Goal: Information Seeking & Learning: Learn about a topic

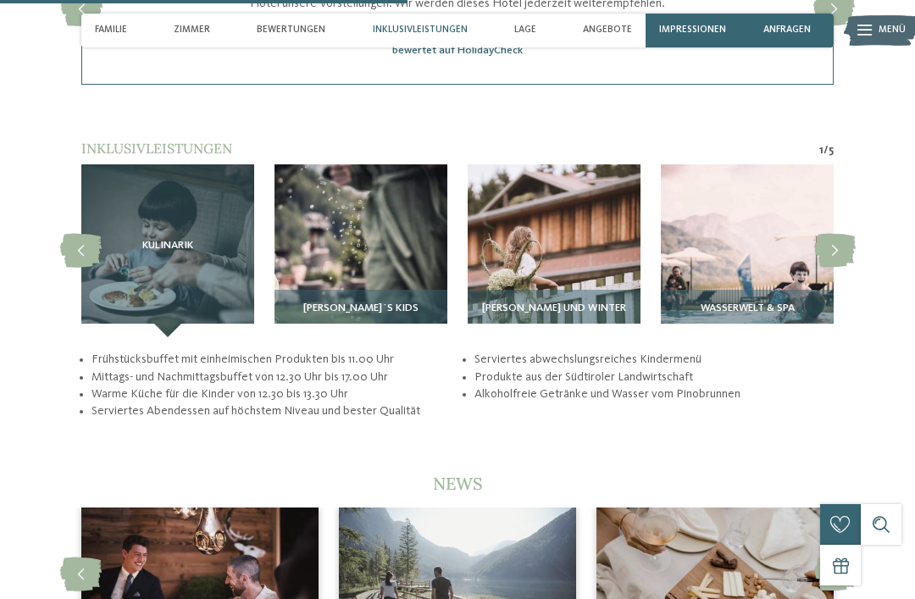
scroll to position [2487, 0]
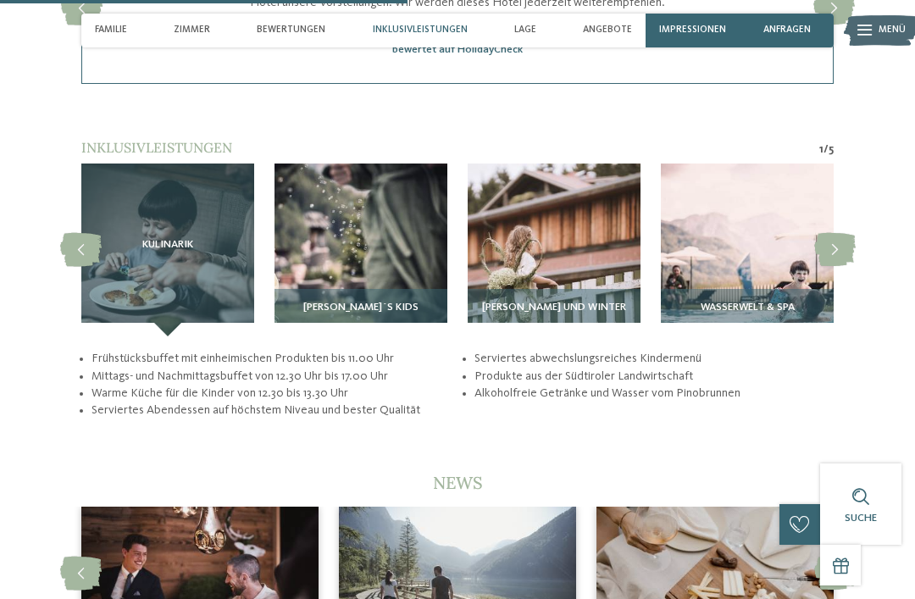
click at [843, 164] on article "Wasserwelt & Spa" at bounding box center [747, 250] width 193 height 173
click at [330, 250] on img at bounding box center [360, 250] width 173 height 173
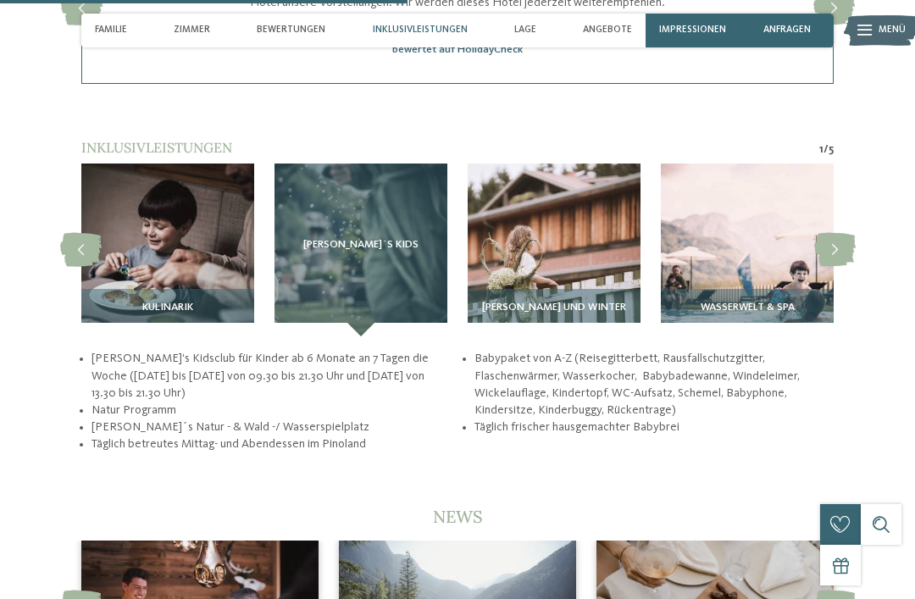
click at [847, 237] on icon at bounding box center [835, 250] width 42 height 34
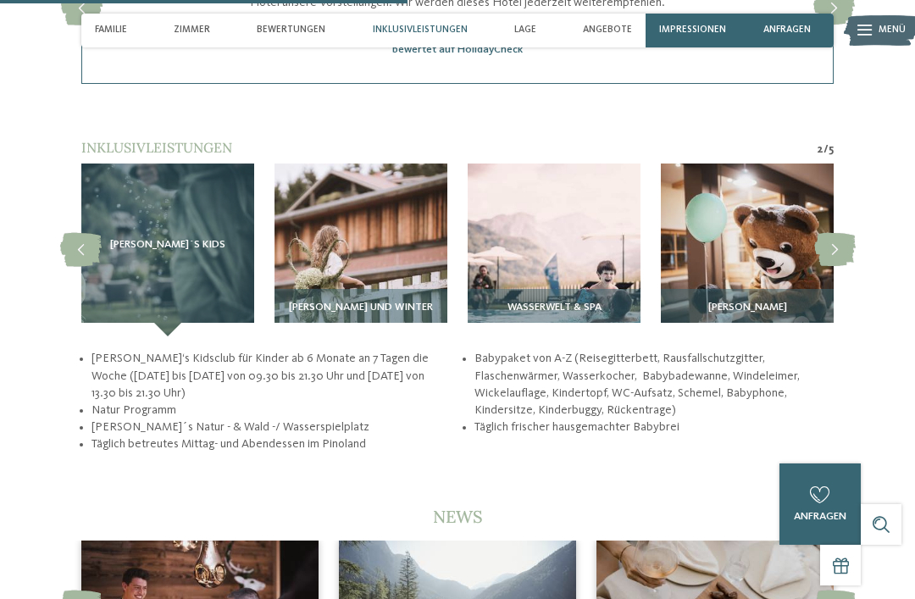
click at [854, 233] on icon at bounding box center [835, 250] width 42 height 34
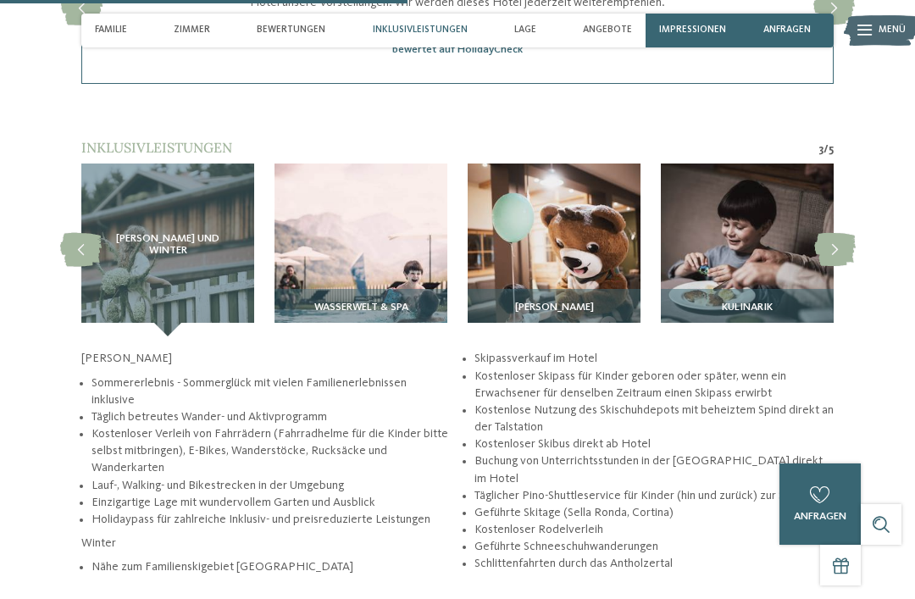
click at [847, 237] on icon at bounding box center [835, 250] width 42 height 34
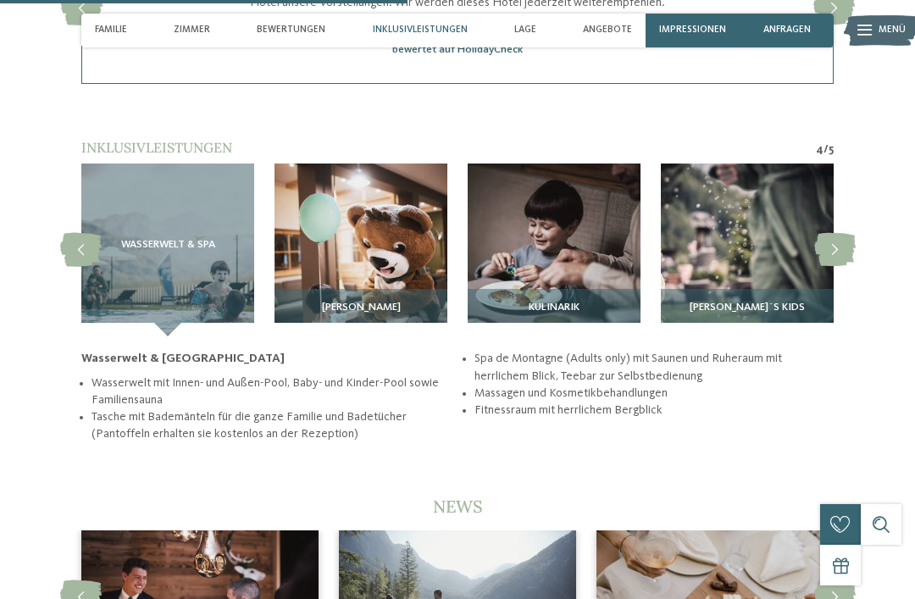
click at [851, 233] on icon at bounding box center [835, 250] width 42 height 34
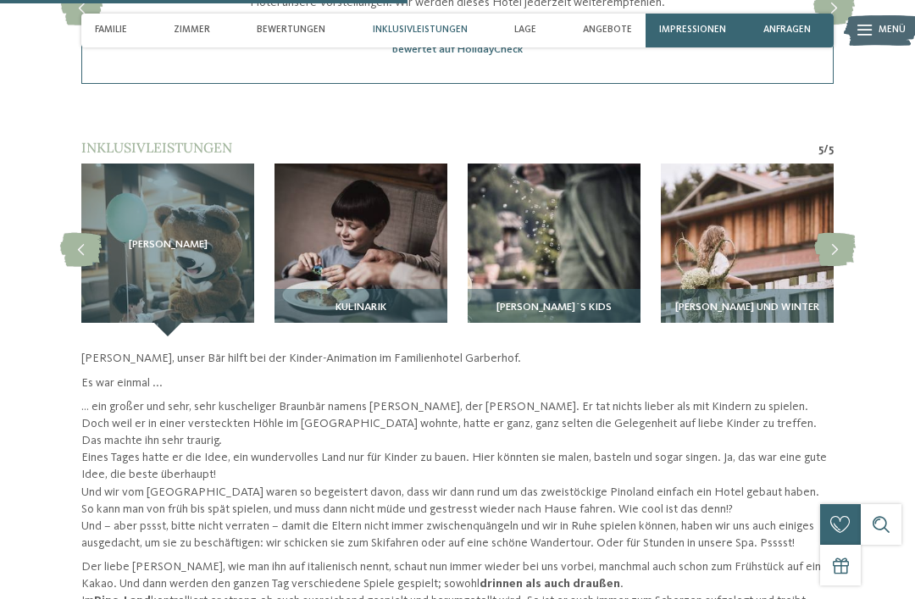
click at [851, 237] on icon at bounding box center [835, 250] width 42 height 34
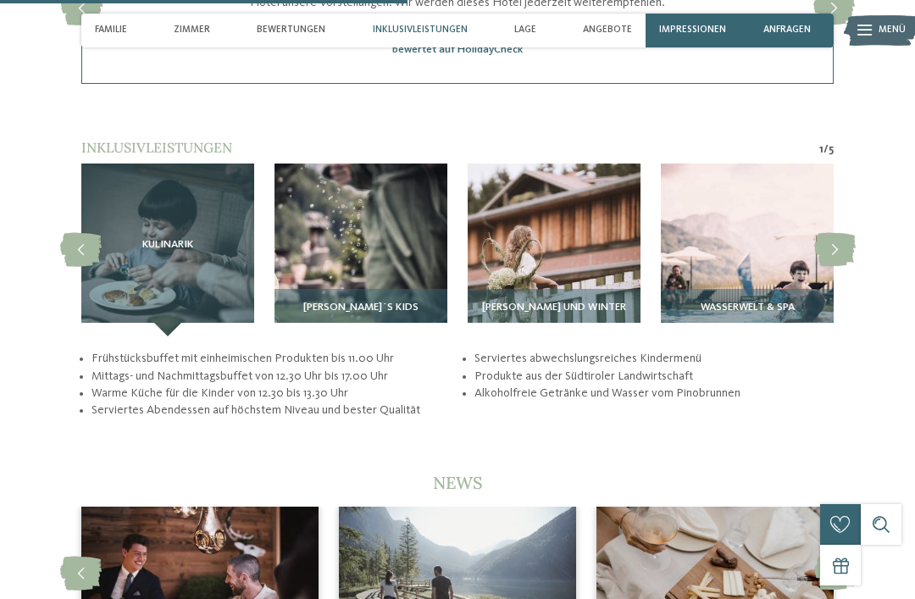
click at [851, 233] on icon at bounding box center [835, 250] width 42 height 34
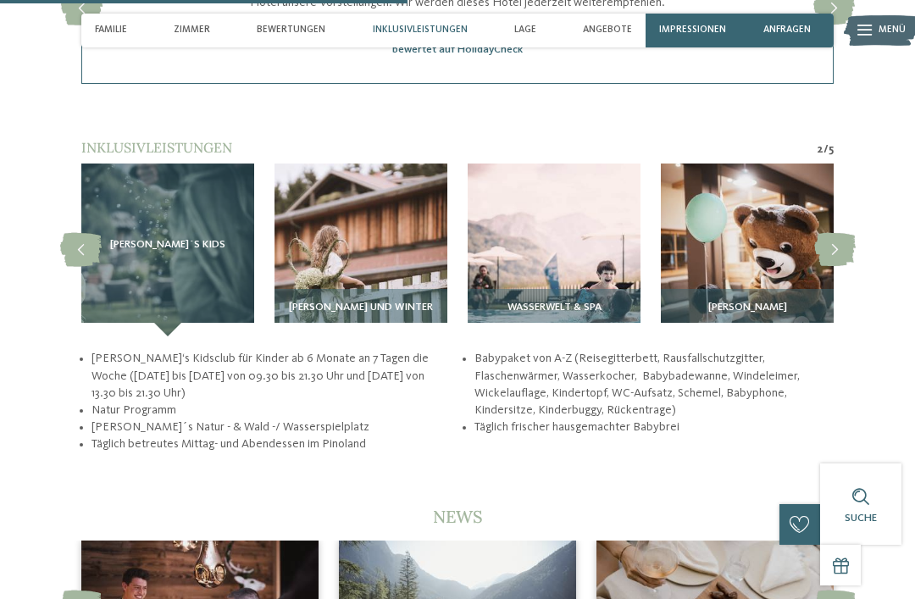
click at [328, 245] on img at bounding box center [360, 250] width 173 height 173
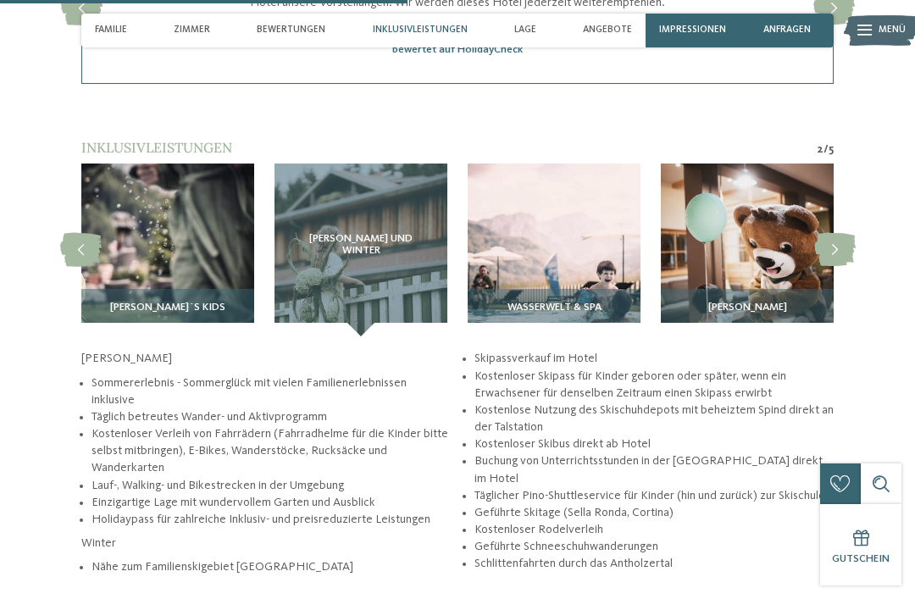
click at [535, 230] on img at bounding box center [554, 250] width 173 height 173
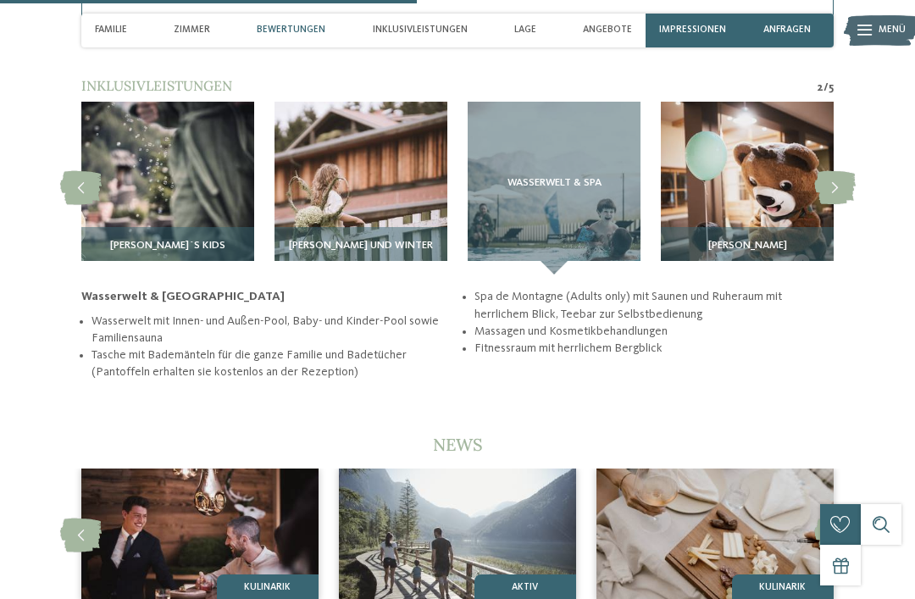
scroll to position [2548, 0]
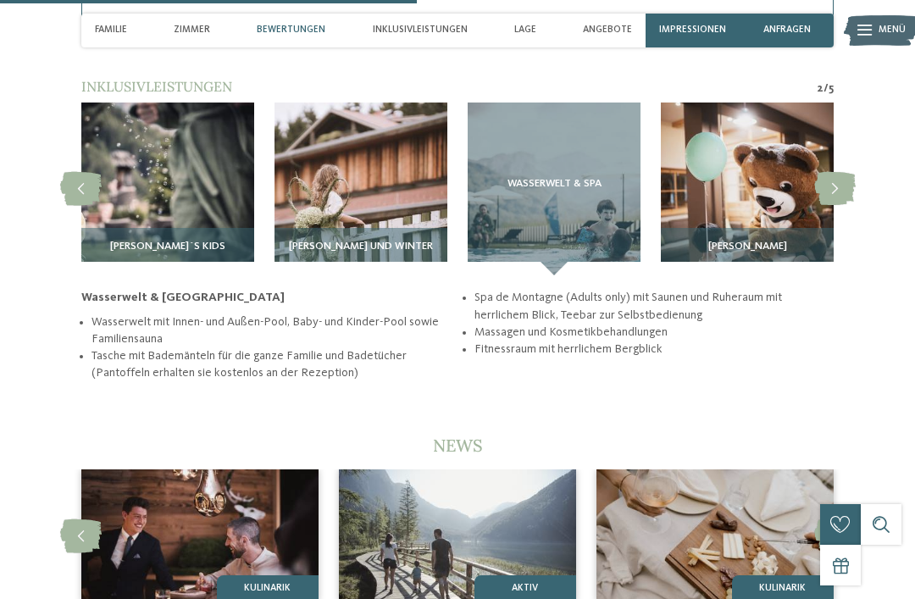
click at [775, 183] on img at bounding box center [747, 189] width 173 height 173
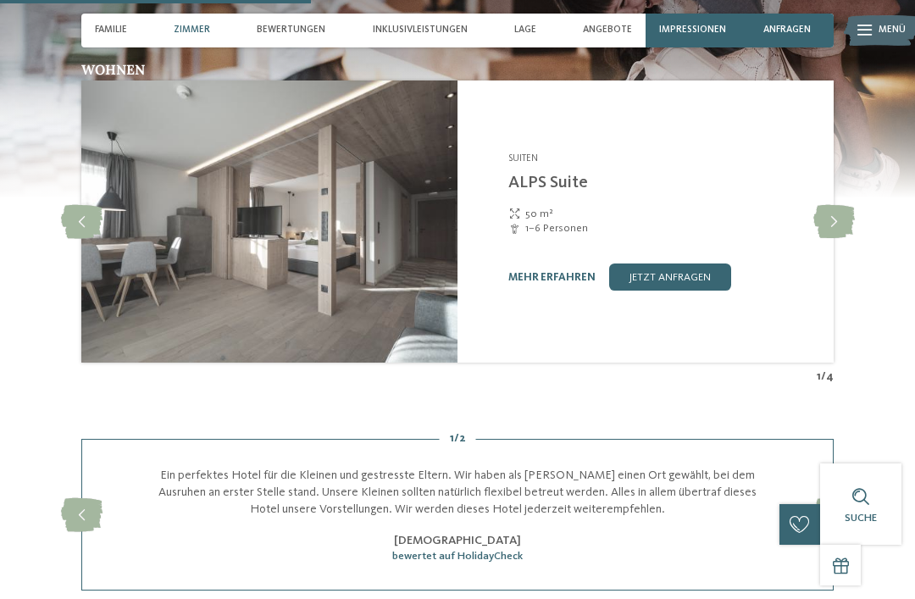
scroll to position [1980, 0]
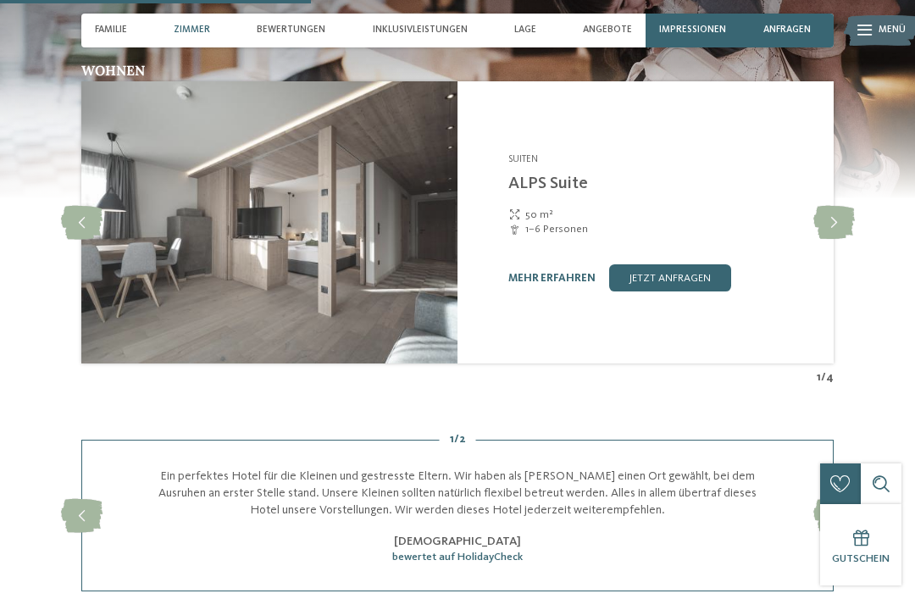
click at [827, 206] on icon at bounding box center [834, 223] width 42 height 34
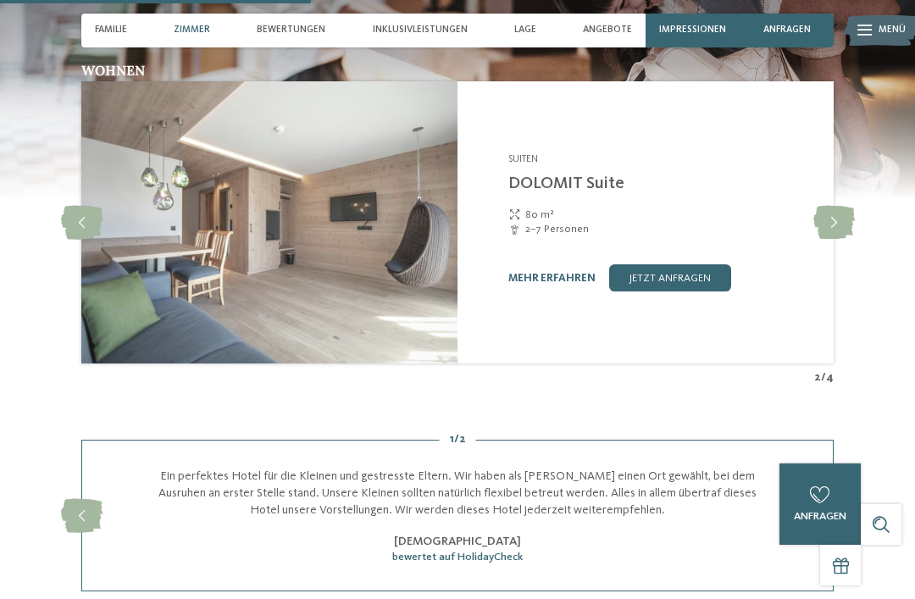
click at [830, 206] on icon at bounding box center [834, 223] width 42 height 34
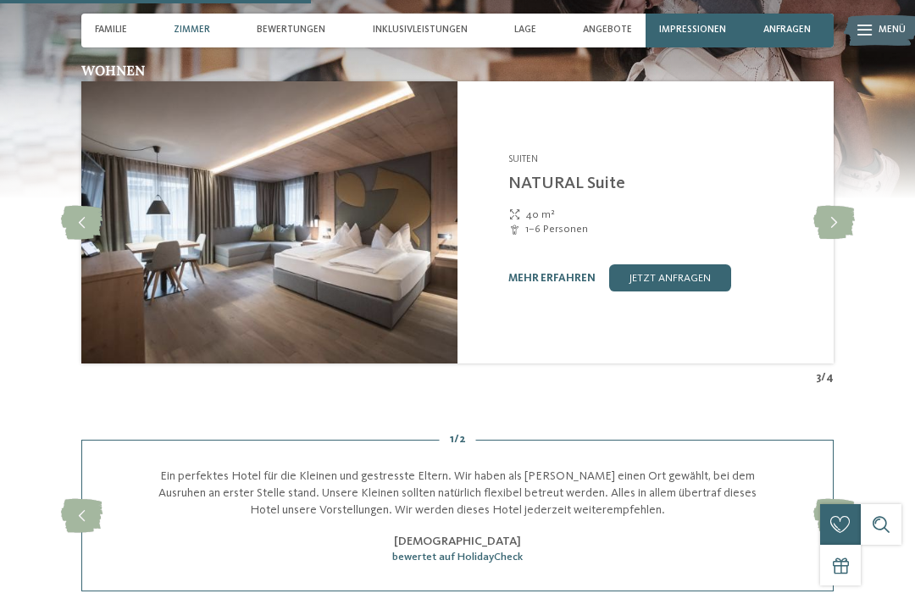
click at [574, 273] on link "mehr erfahren" at bounding box center [551, 278] width 87 height 11
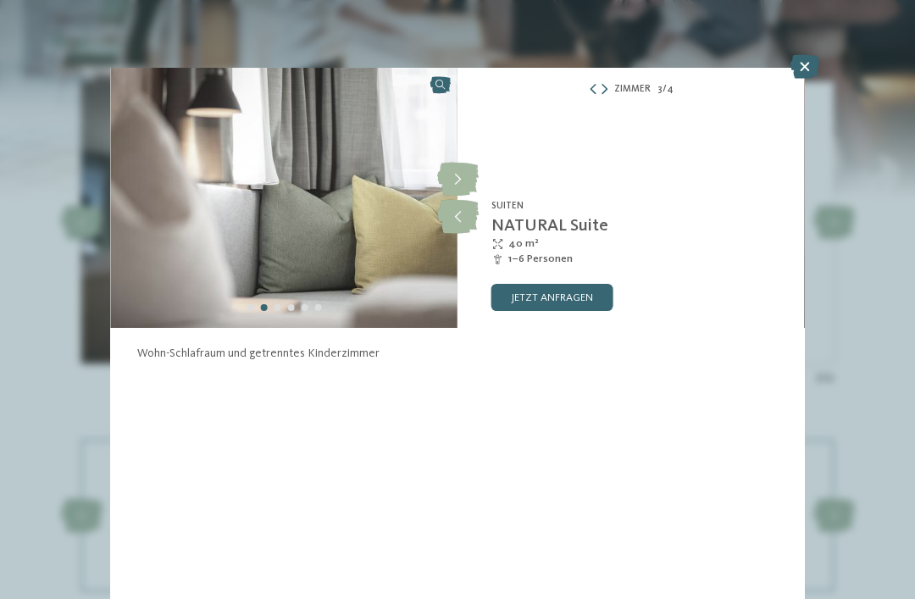
click at [465, 177] on icon at bounding box center [458, 180] width 42 height 34
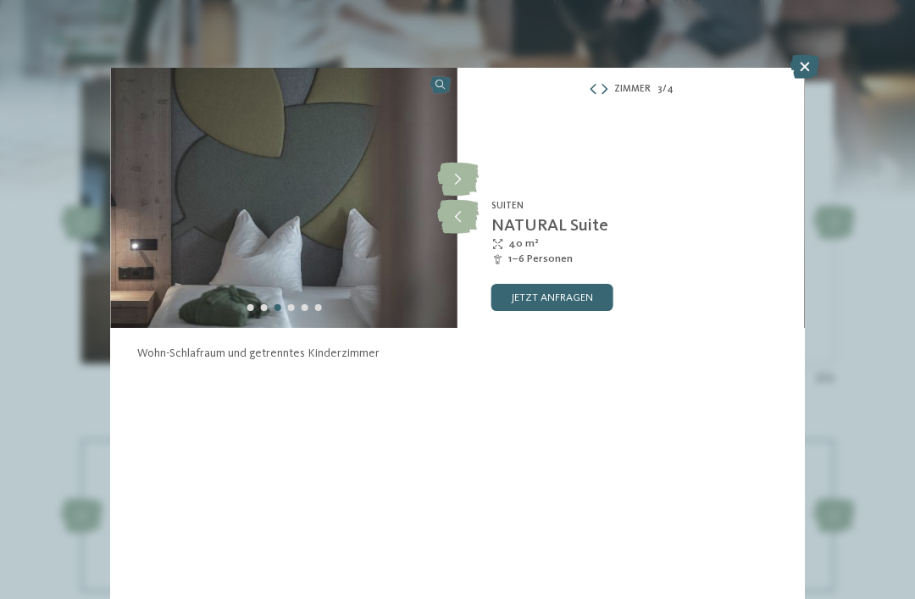
click at [463, 185] on icon at bounding box center [458, 180] width 42 height 34
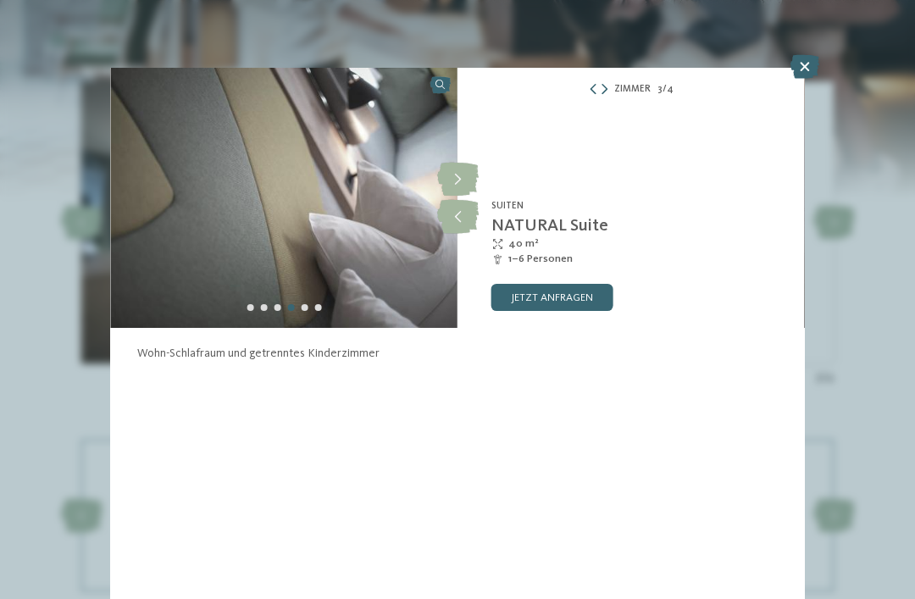
click at [468, 185] on icon at bounding box center [458, 180] width 42 height 34
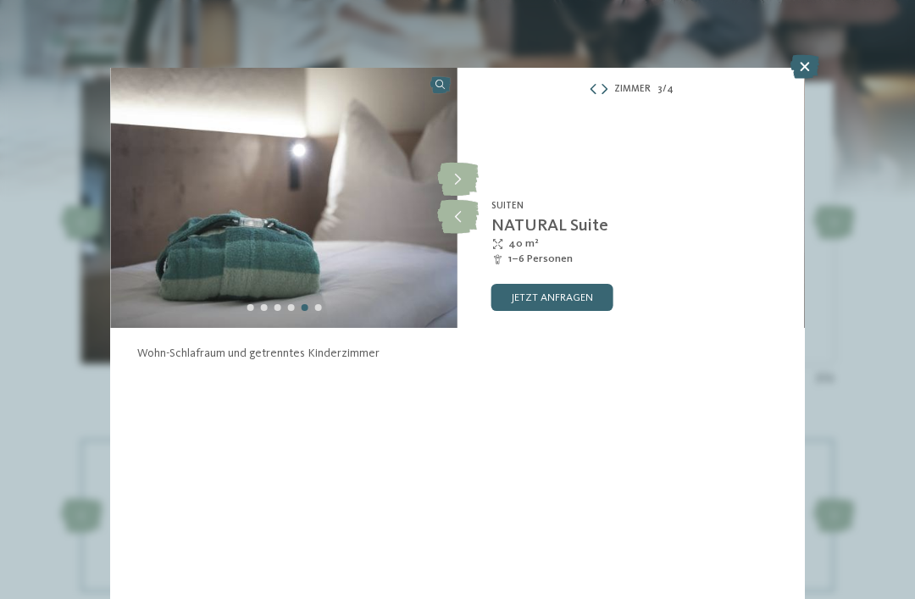
click at [468, 183] on icon at bounding box center [458, 180] width 42 height 34
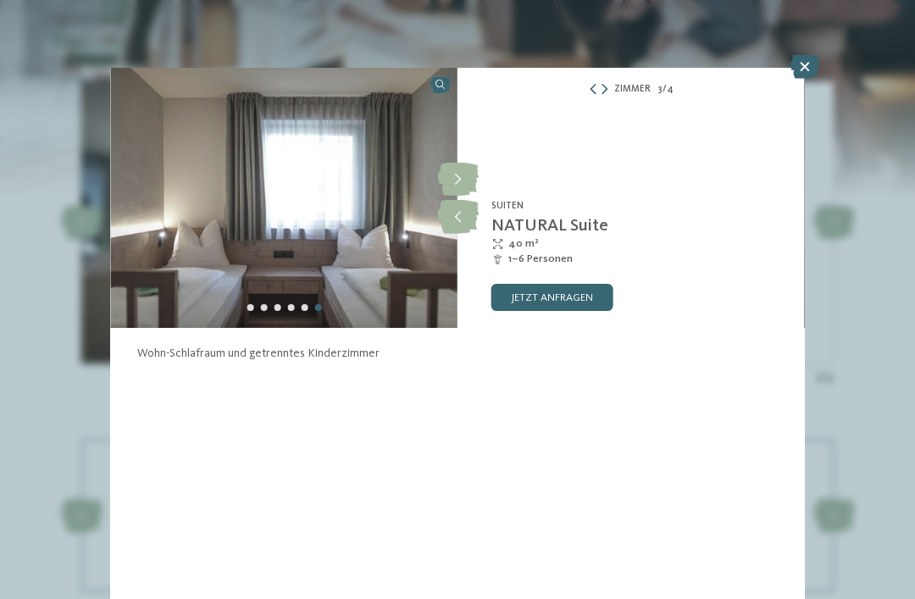
click at [468, 188] on icon at bounding box center [458, 180] width 42 height 34
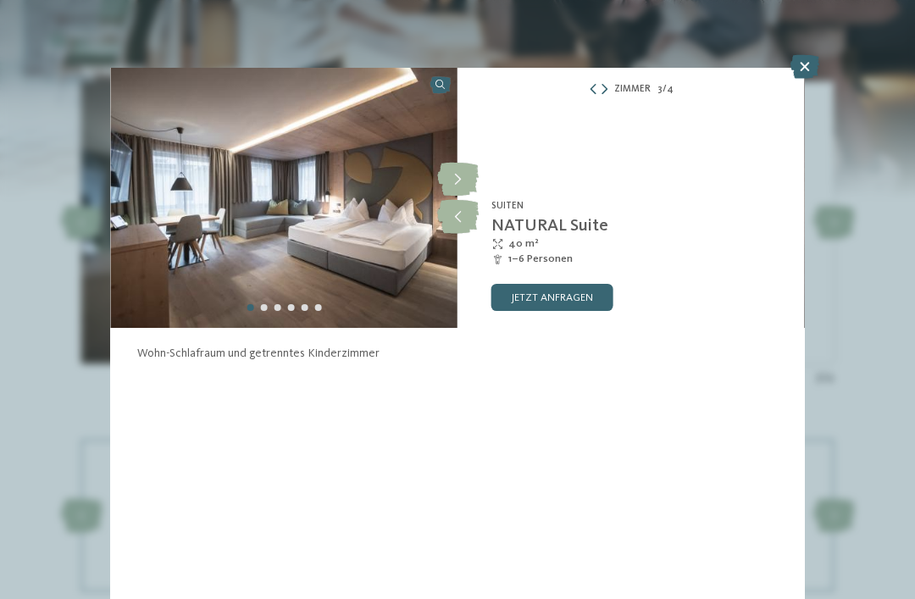
click at [466, 184] on icon at bounding box center [458, 180] width 42 height 34
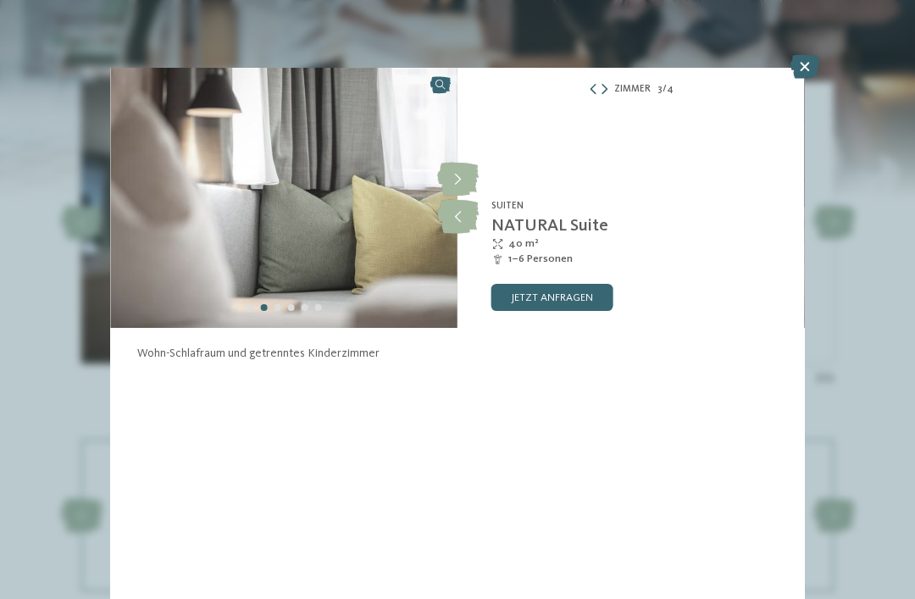
click at [806, 75] on icon at bounding box center [804, 67] width 29 height 24
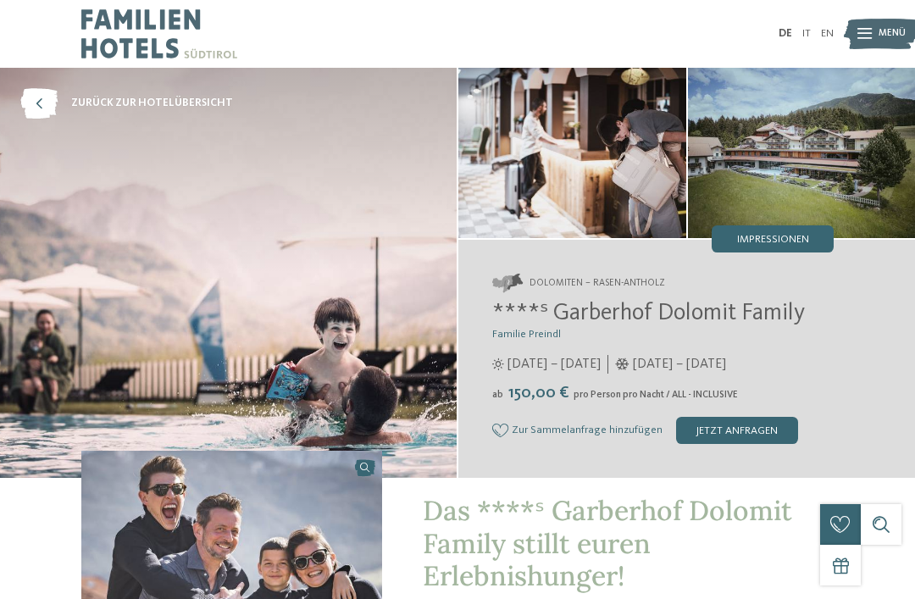
click at [820, 239] on div "Impressionen" at bounding box center [773, 238] width 122 height 27
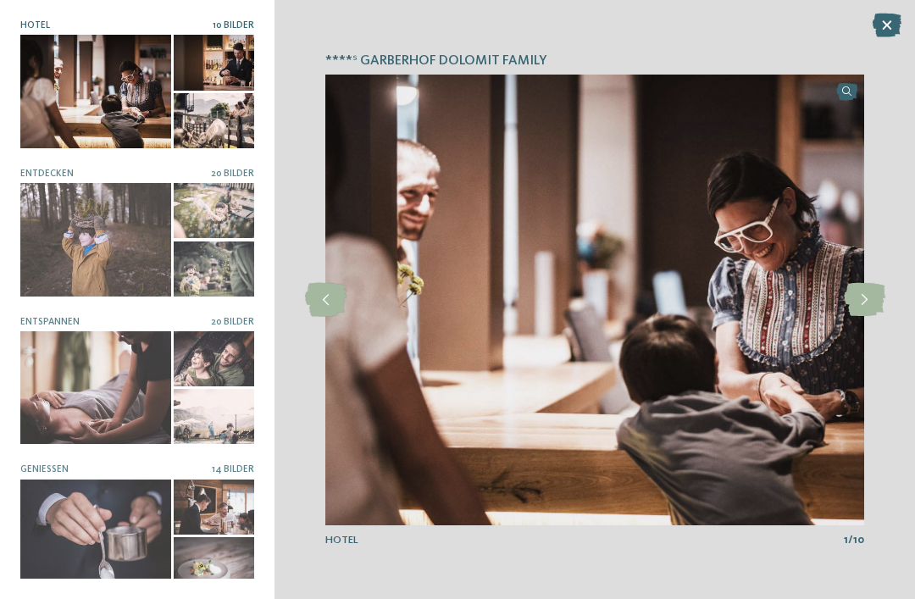
click at [869, 303] on icon at bounding box center [865, 300] width 42 height 34
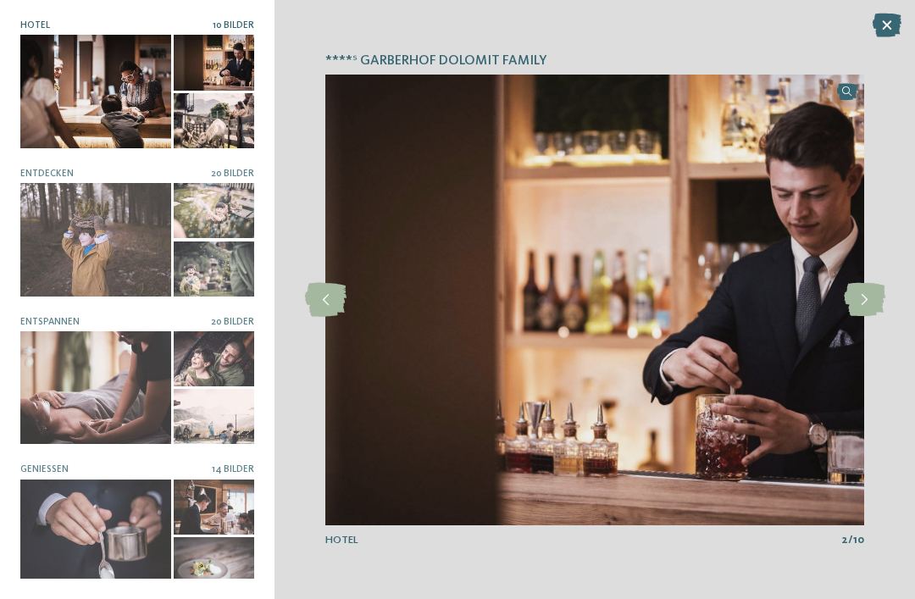
click at [865, 303] on icon at bounding box center [865, 300] width 42 height 34
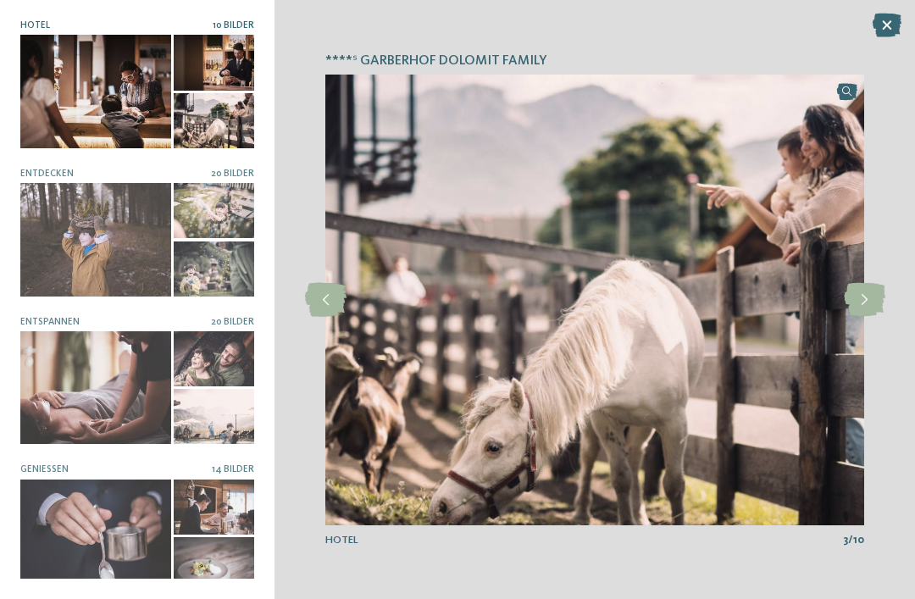
click at [868, 316] on icon at bounding box center [865, 300] width 42 height 34
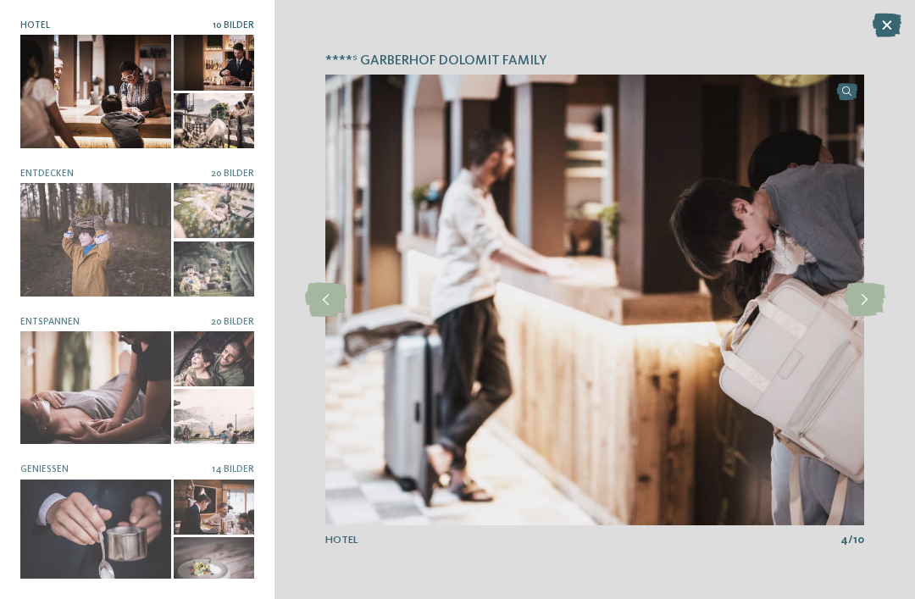
click at [873, 304] on icon at bounding box center [865, 300] width 42 height 34
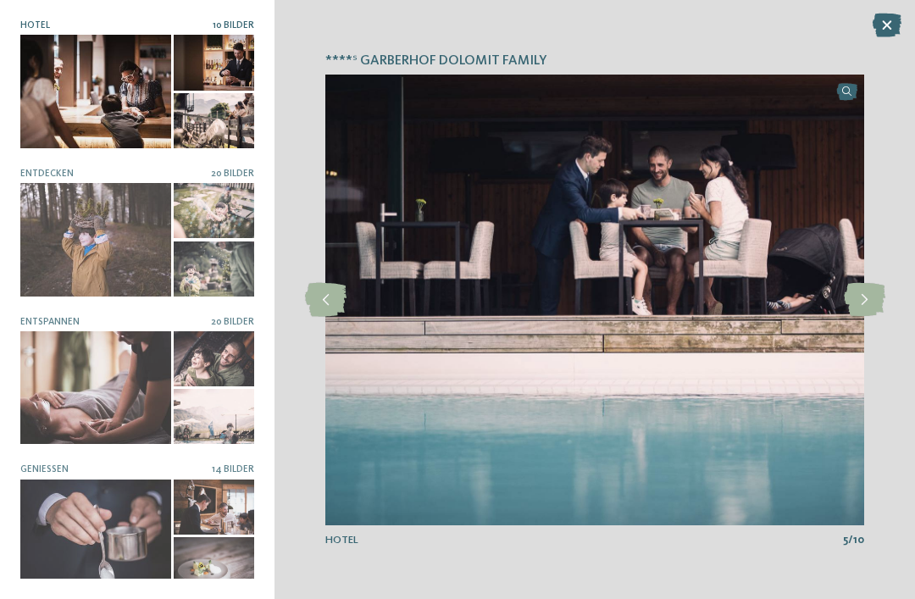
click at [871, 306] on icon at bounding box center [865, 300] width 42 height 34
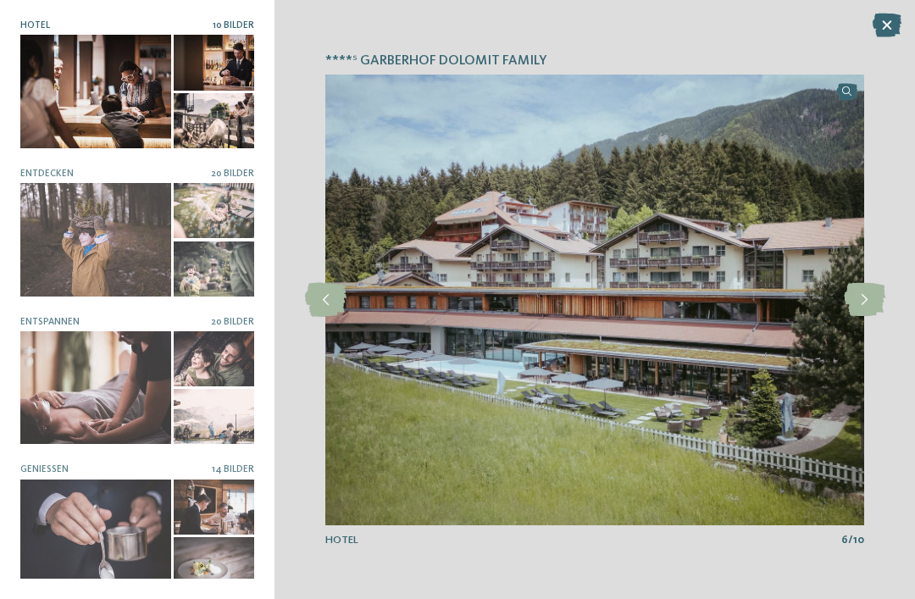
click at [874, 304] on icon at bounding box center [865, 300] width 42 height 34
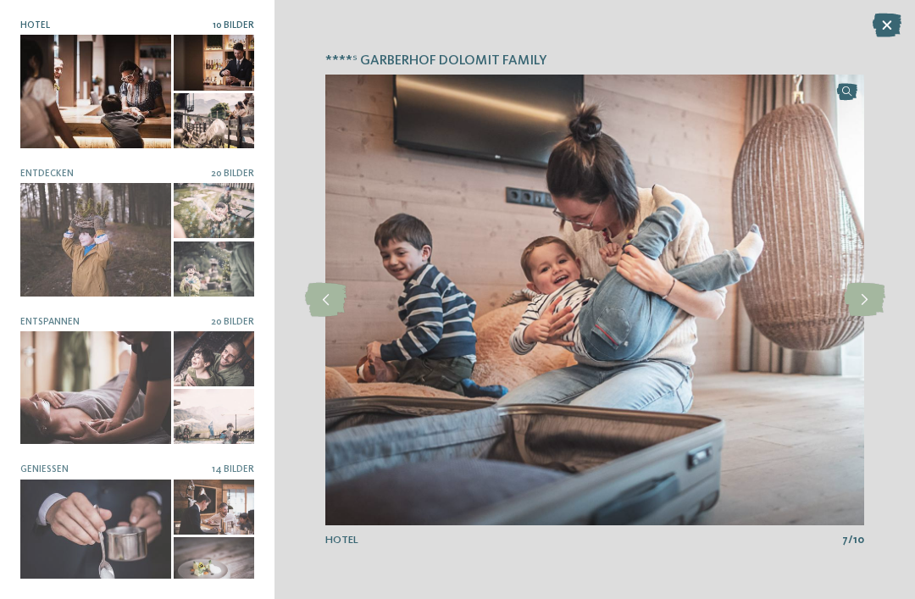
click at [873, 306] on icon at bounding box center [865, 300] width 42 height 34
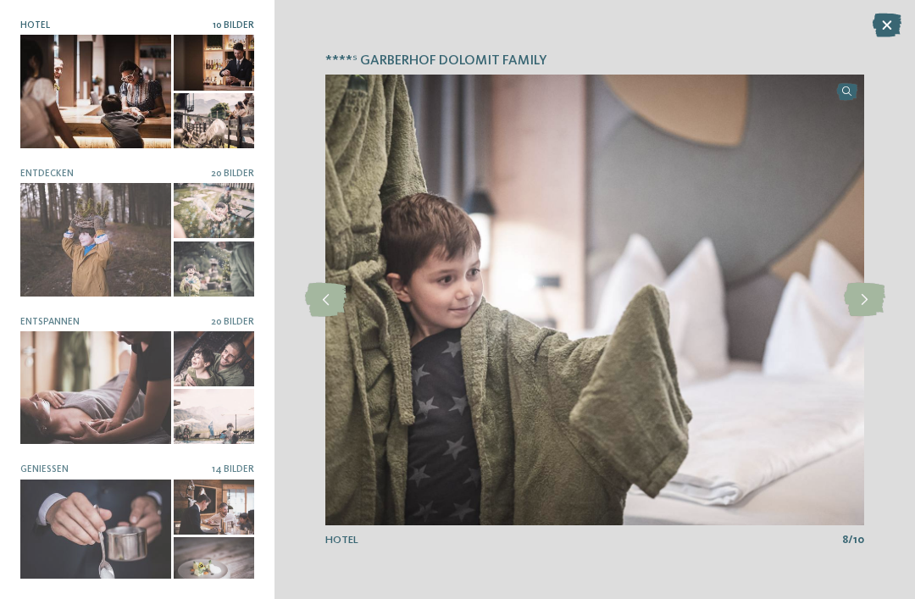
click at [873, 302] on icon at bounding box center [865, 300] width 42 height 34
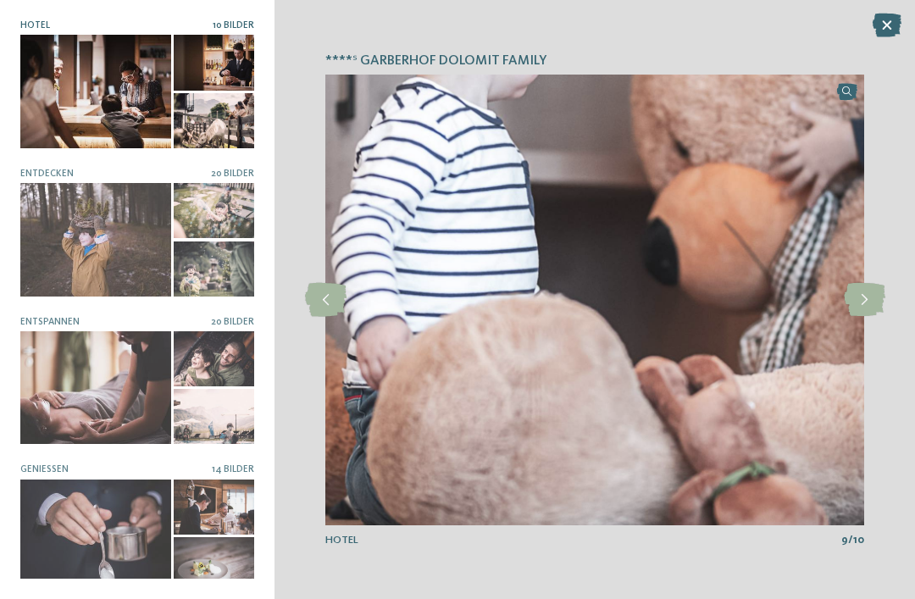
click at [873, 301] on icon at bounding box center [865, 300] width 42 height 34
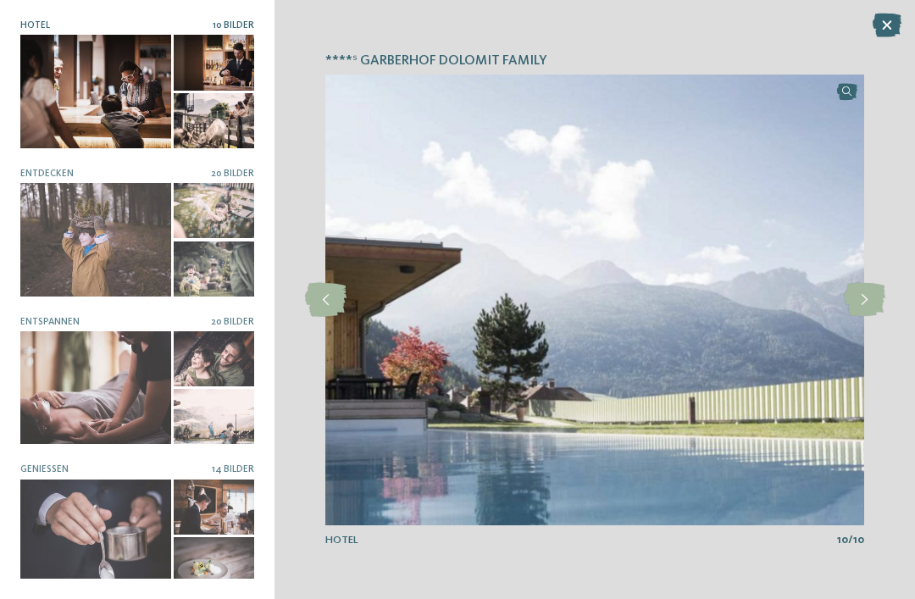
click at [872, 304] on icon at bounding box center [865, 300] width 42 height 34
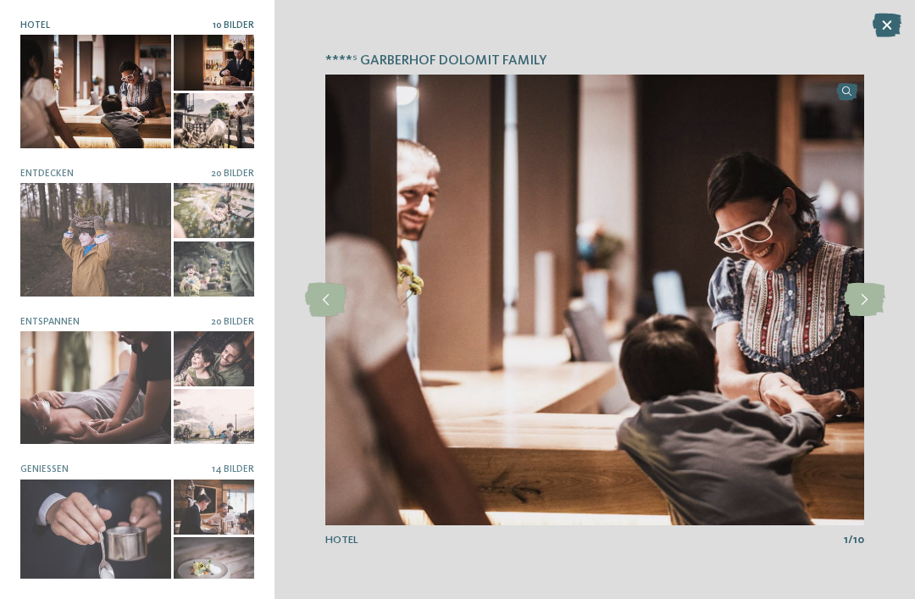
click at [871, 303] on icon at bounding box center [865, 300] width 42 height 34
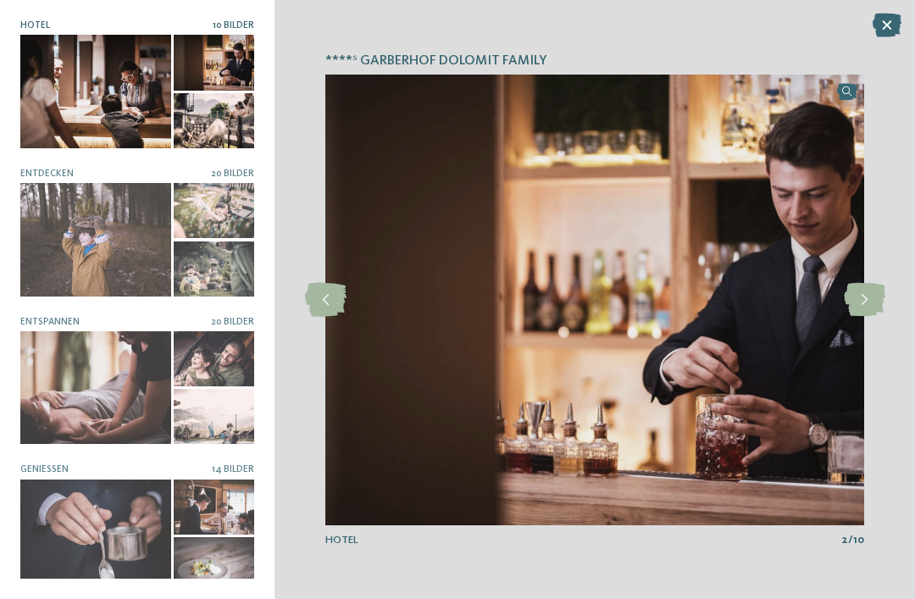
click at [68, 245] on div at bounding box center [95, 239] width 151 height 113
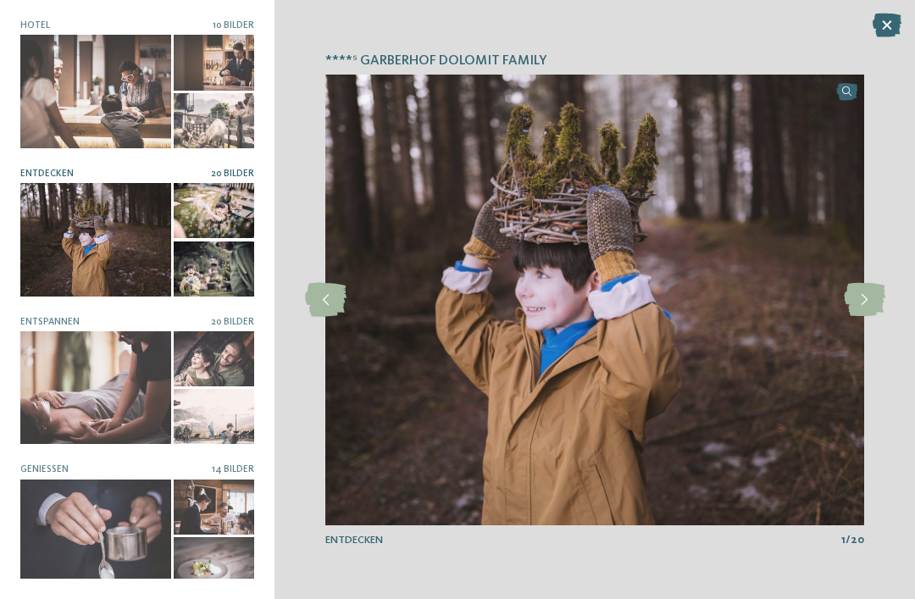
click at [879, 308] on icon at bounding box center [865, 300] width 42 height 34
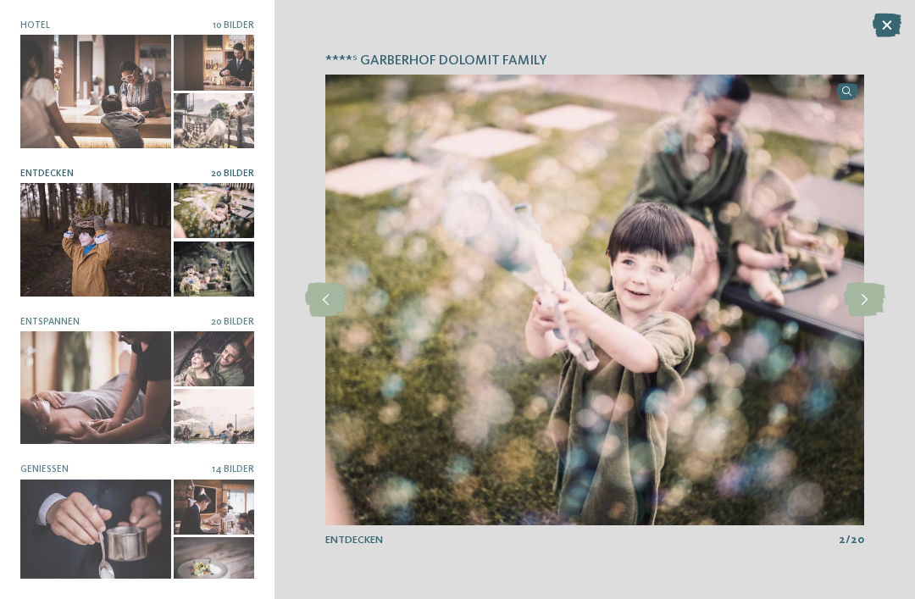
click at [867, 299] on icon at bounding box center [865, 300] width 42 height 34
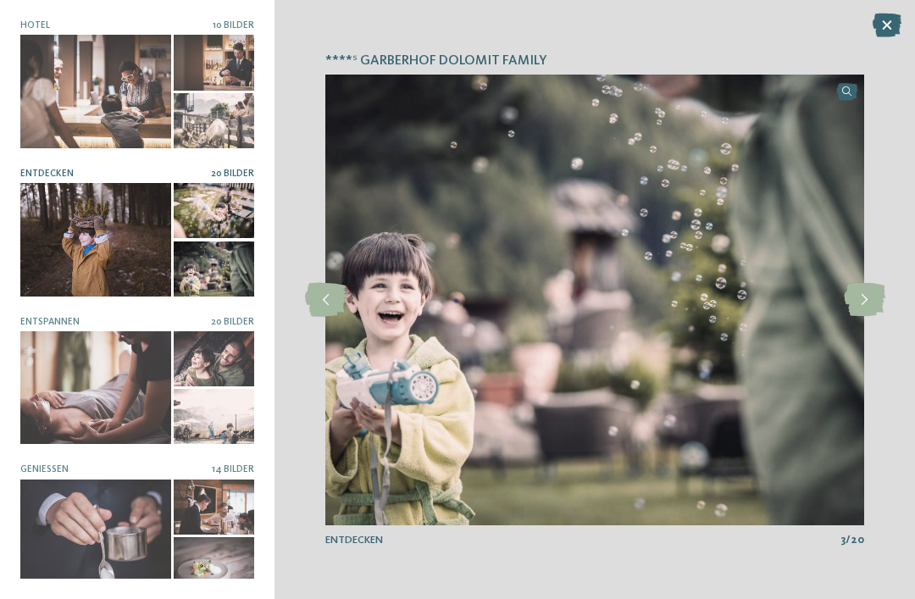
click at [869, 305] on icon at bounding box center [865, 300] width 42 height 34
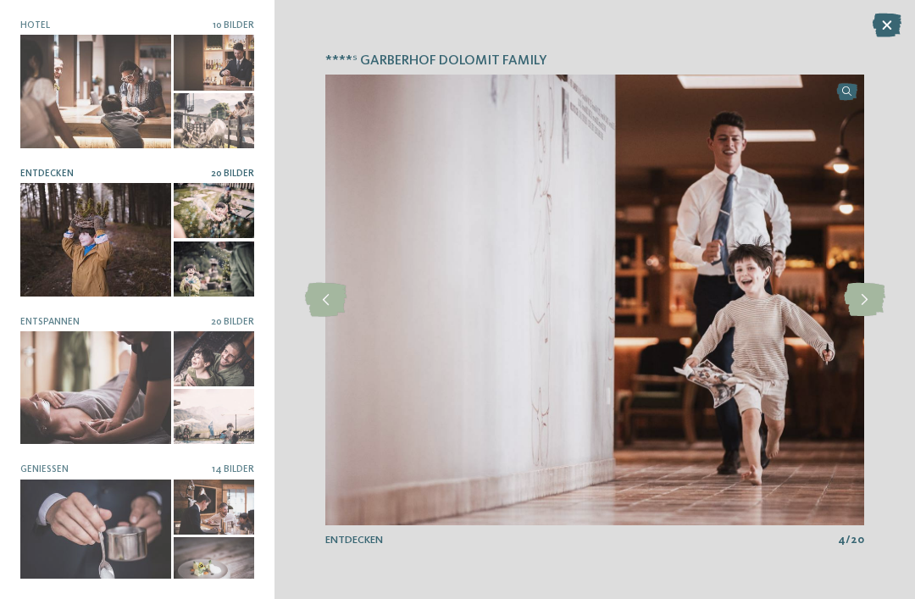
click at [867, 298] on icon at bounding box center [865, 300] width 42 height 34
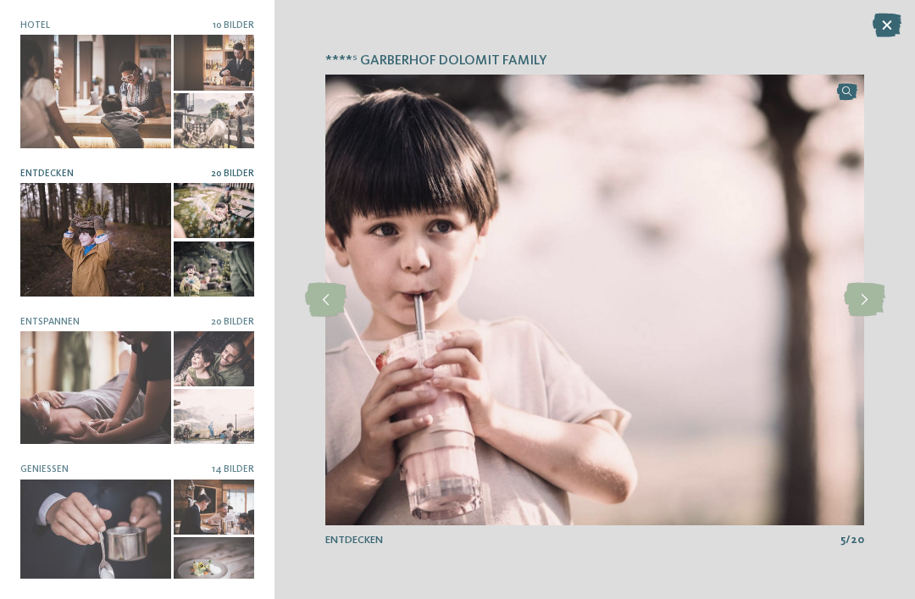
click at [863, 305] on icon at bounding box center [865, 300] width 42 height 34
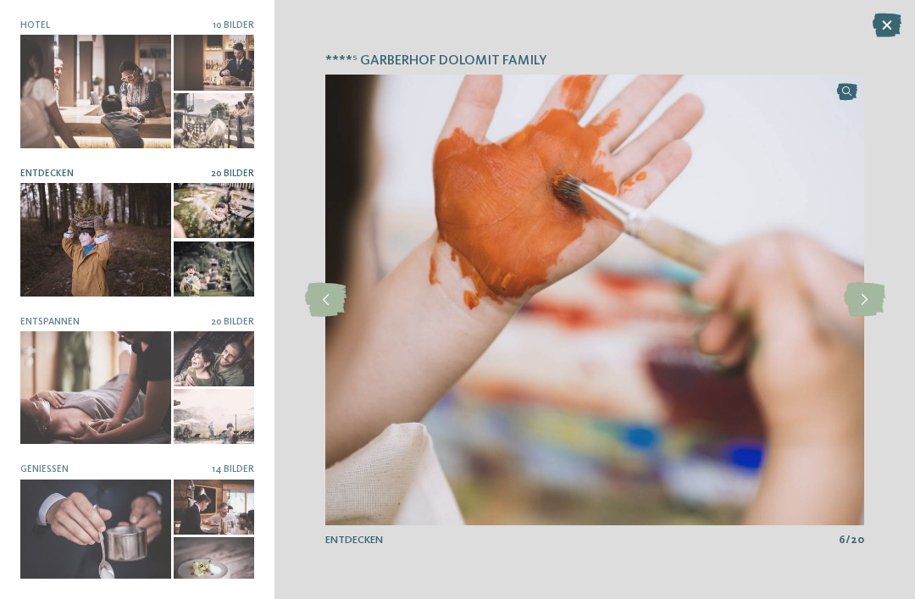
click at [867, 300] on icon at bounding box center [865, 300] width 42 height 34
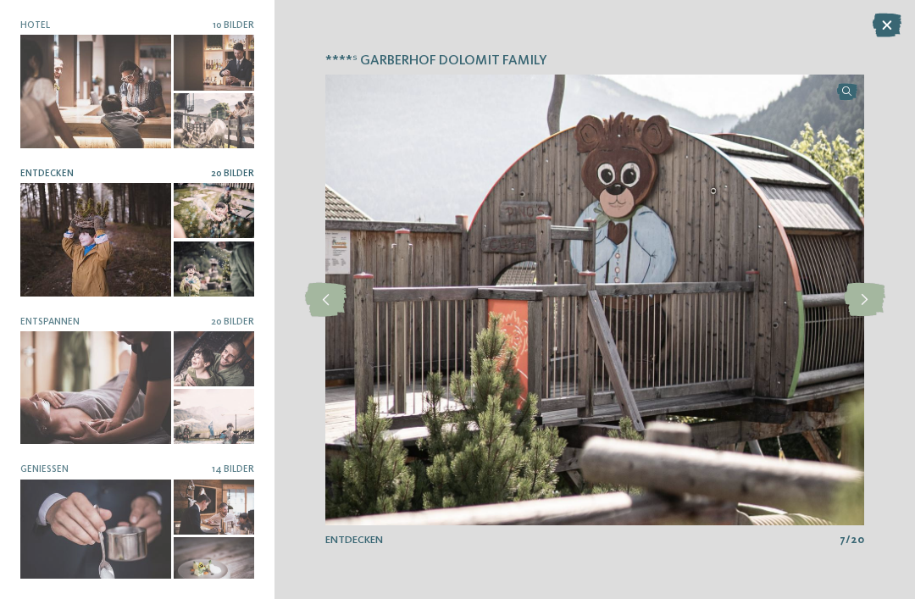
click at [870, 292] on icon at bounding box center [865, 300] width 42 height 34
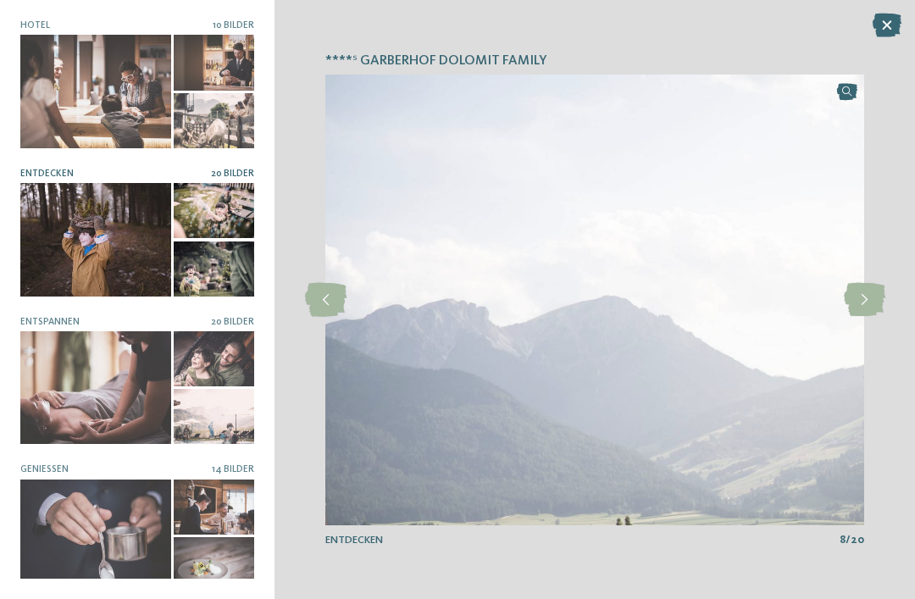
click at [864, 307] on icon at bounding box center [865, 300] width 42 height 34
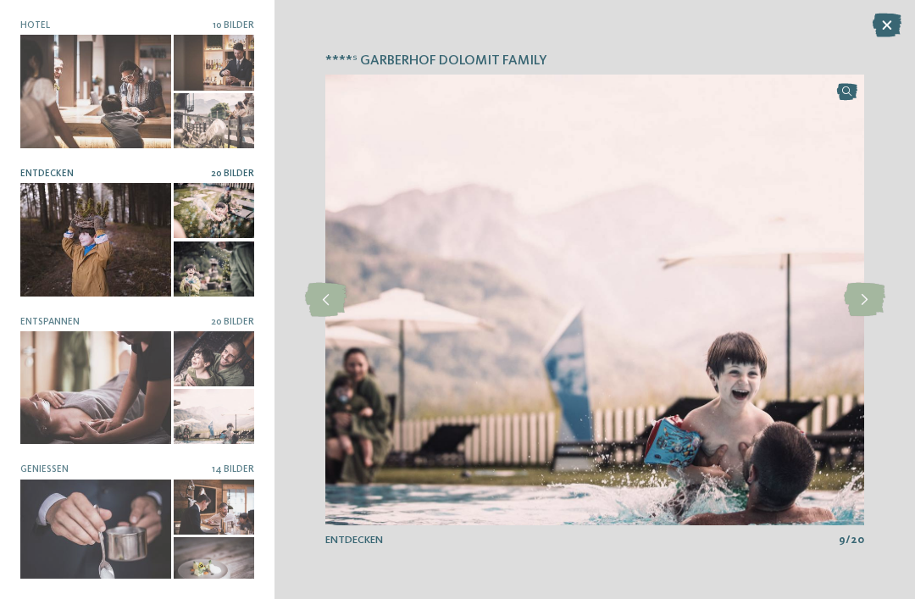
click at [898, 22] on icon at bounding box center [887, 26] width 29 height 24
